Goal: Go to known website: Access a specific website the user already knows

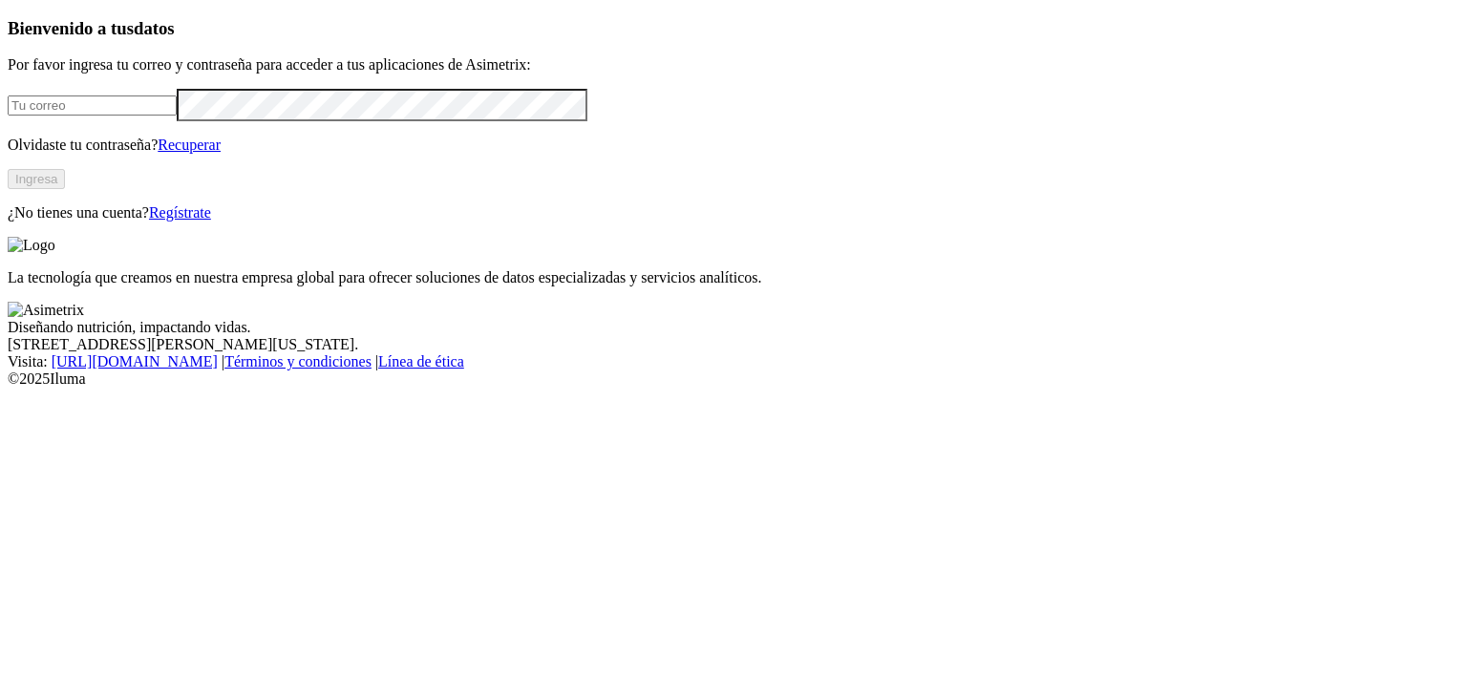
type input "[PERSON_NAME][EMAIL_ADDRESS][PERSON_NAME][DOMAIN_NAME]"
click at [65, 189] on button "Ingresa" at bounding box center [36, 179] width 57 height 20
